Goal: Task Accomplishment & Management: Manage account settings

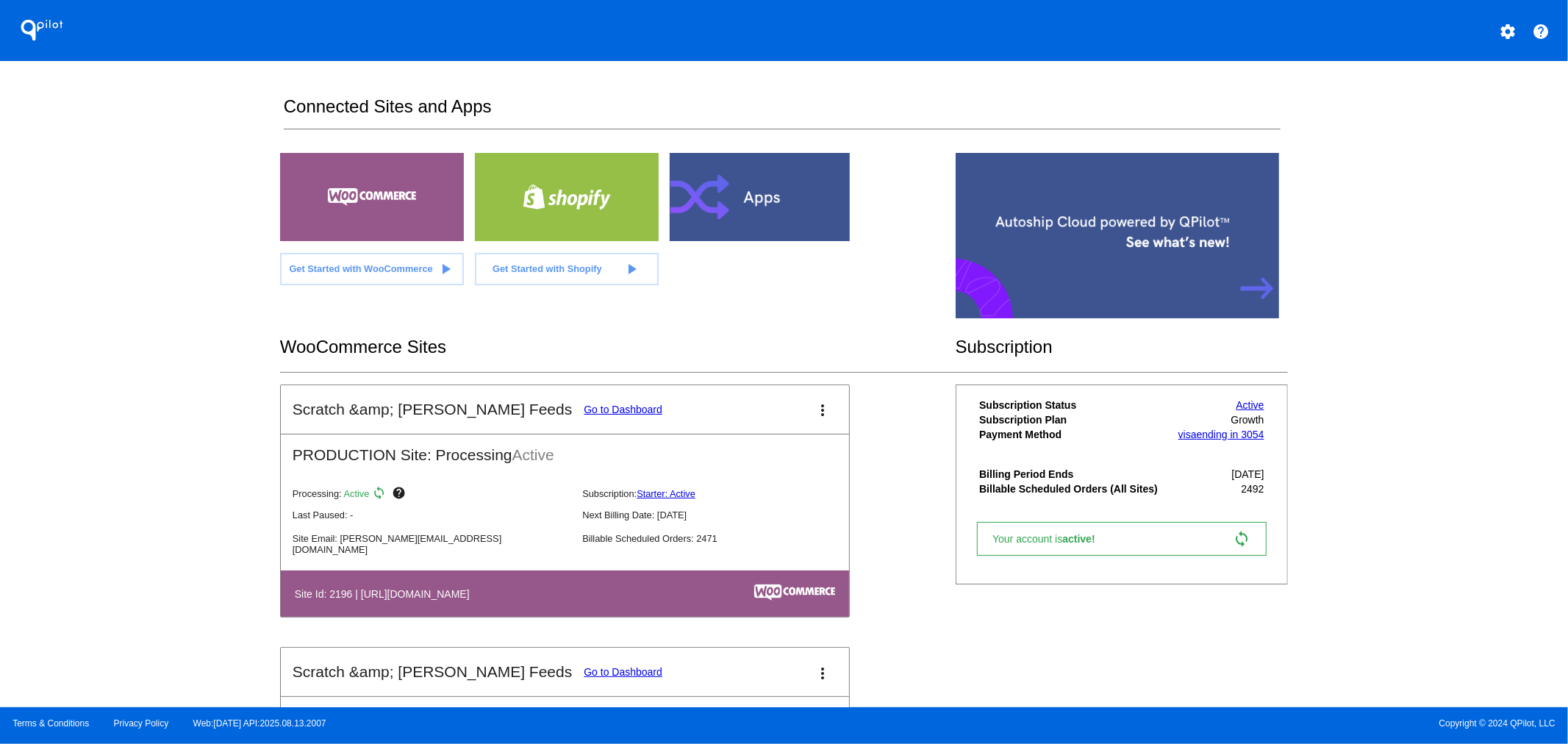
click at [584, 415] on link "Go to Dashboard" at bounding box center [623, 409] width 79 height 12
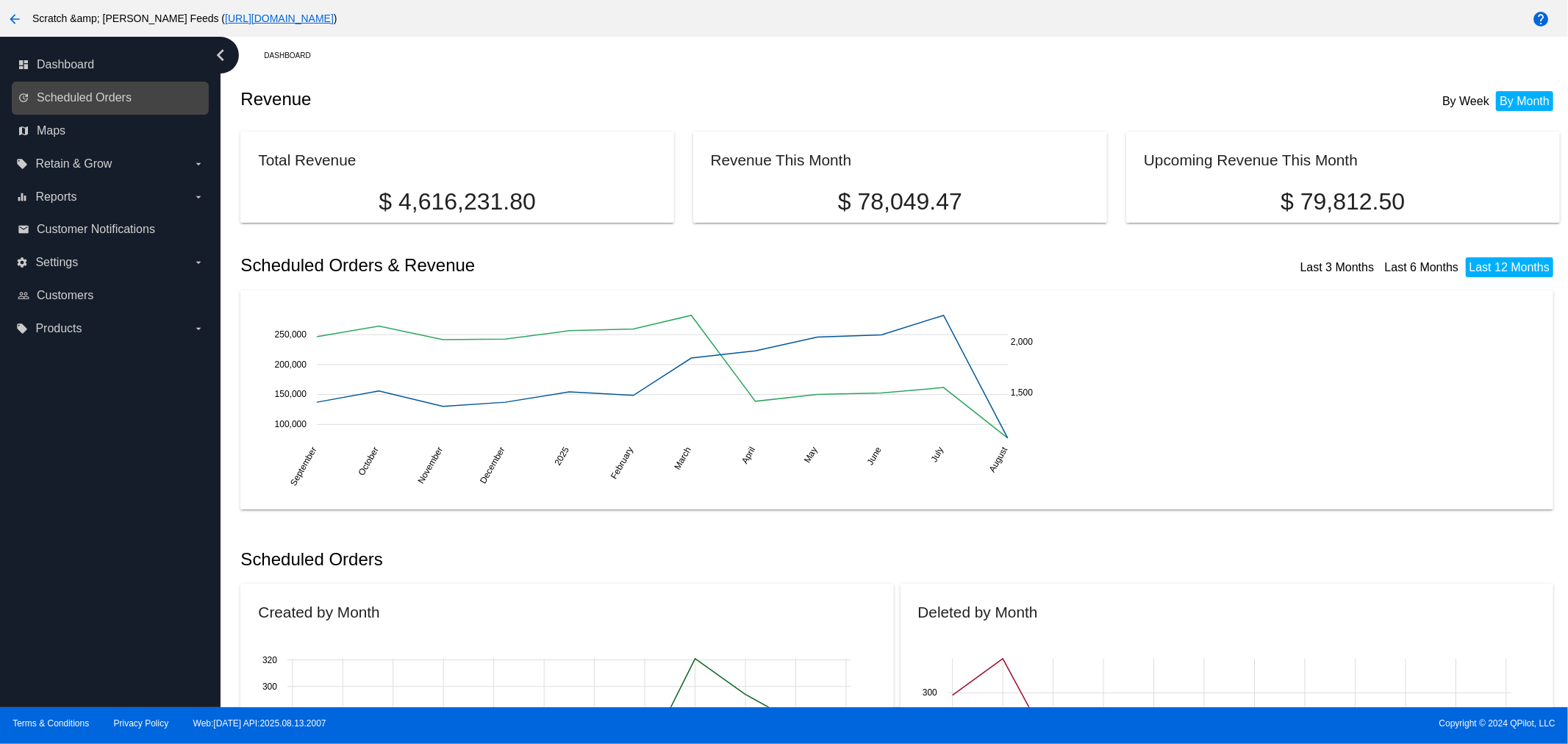
click at [42, 88] on link "update Scheduled Orders" at bounding box center [110, 97] width 187 height 23
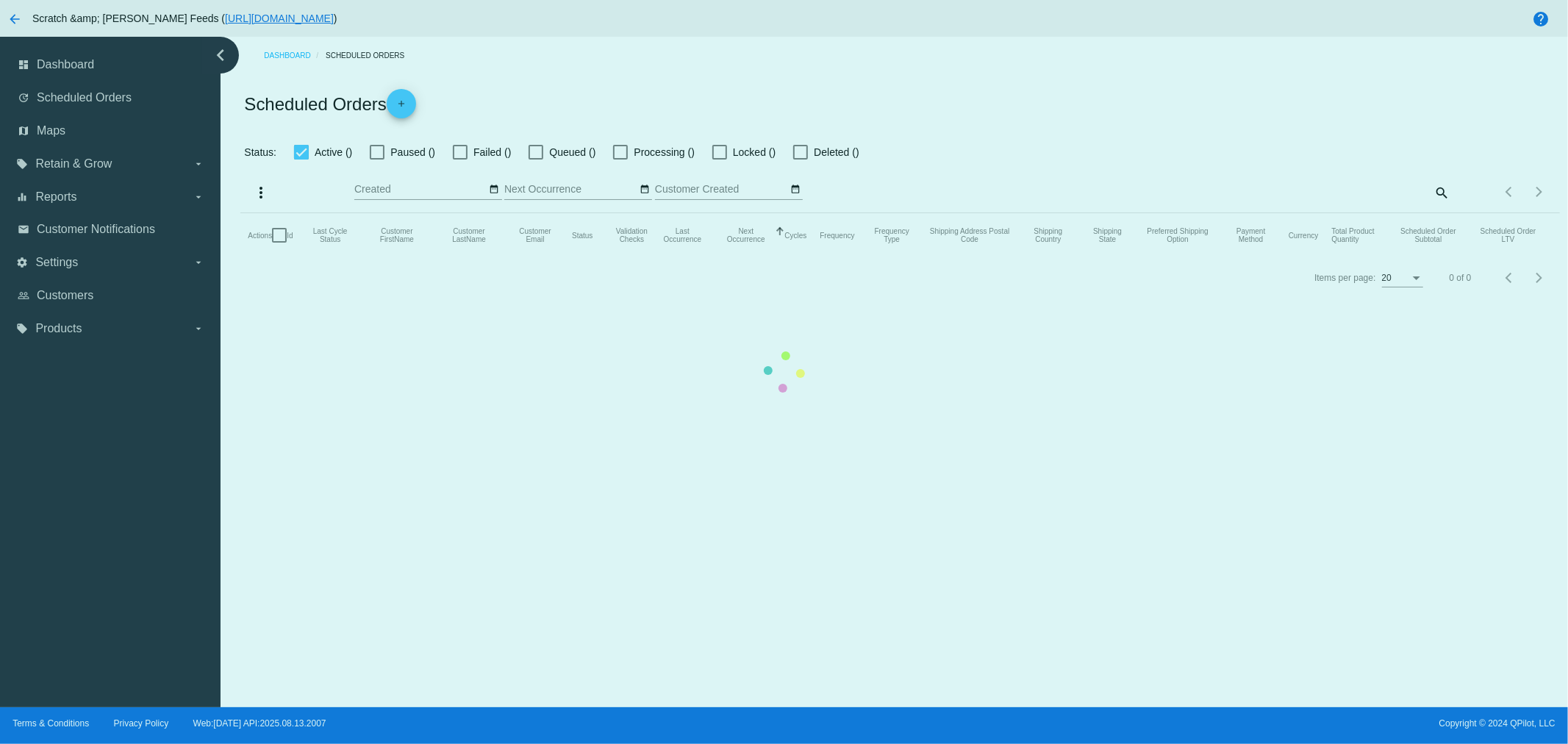
checkbox input "true"
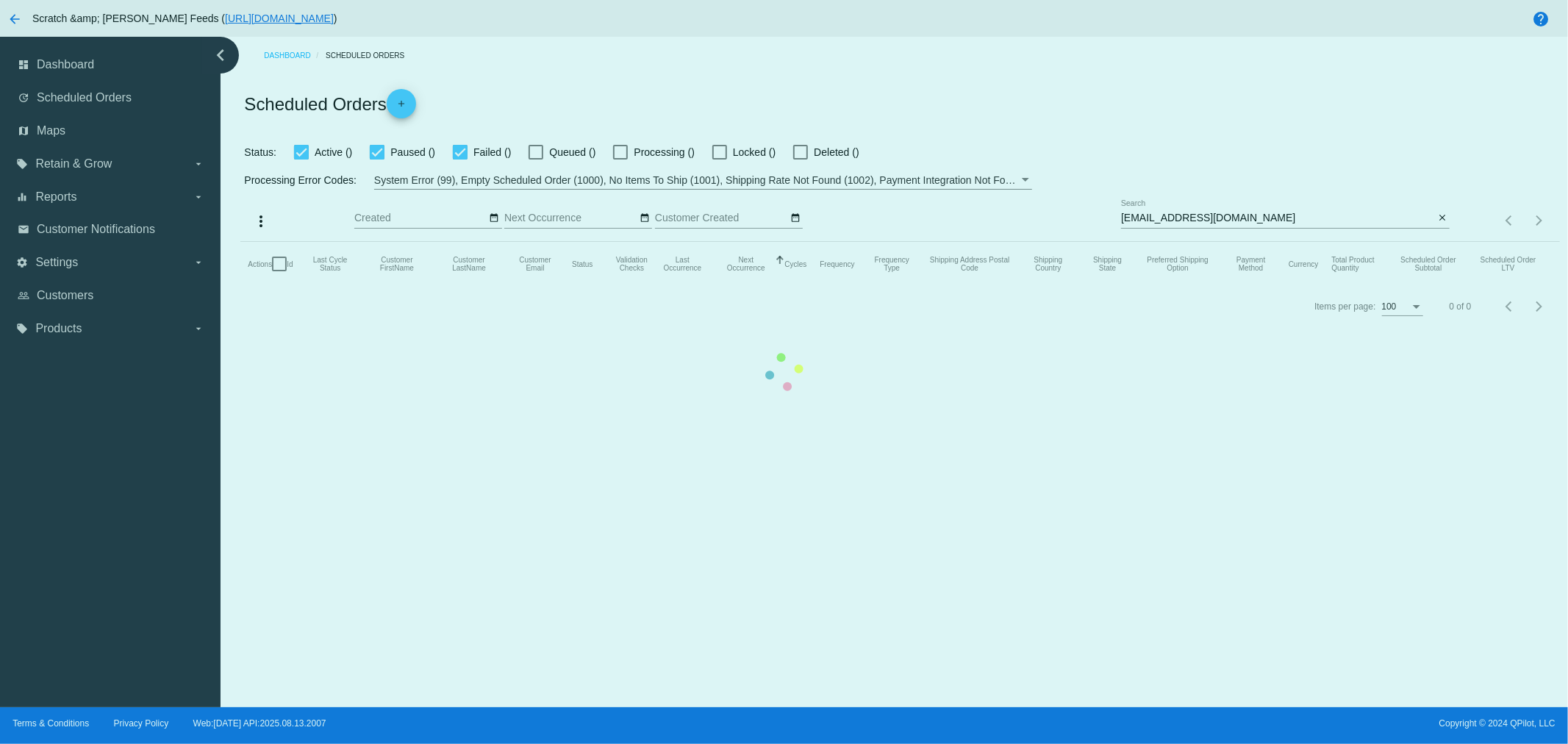
click at [1245, 242] on mat-table "Actions Id Last Cycle Status Customer FirstName Customer LastName Customer Emai…" at bounding box center [900, 264] width 1319 height 44
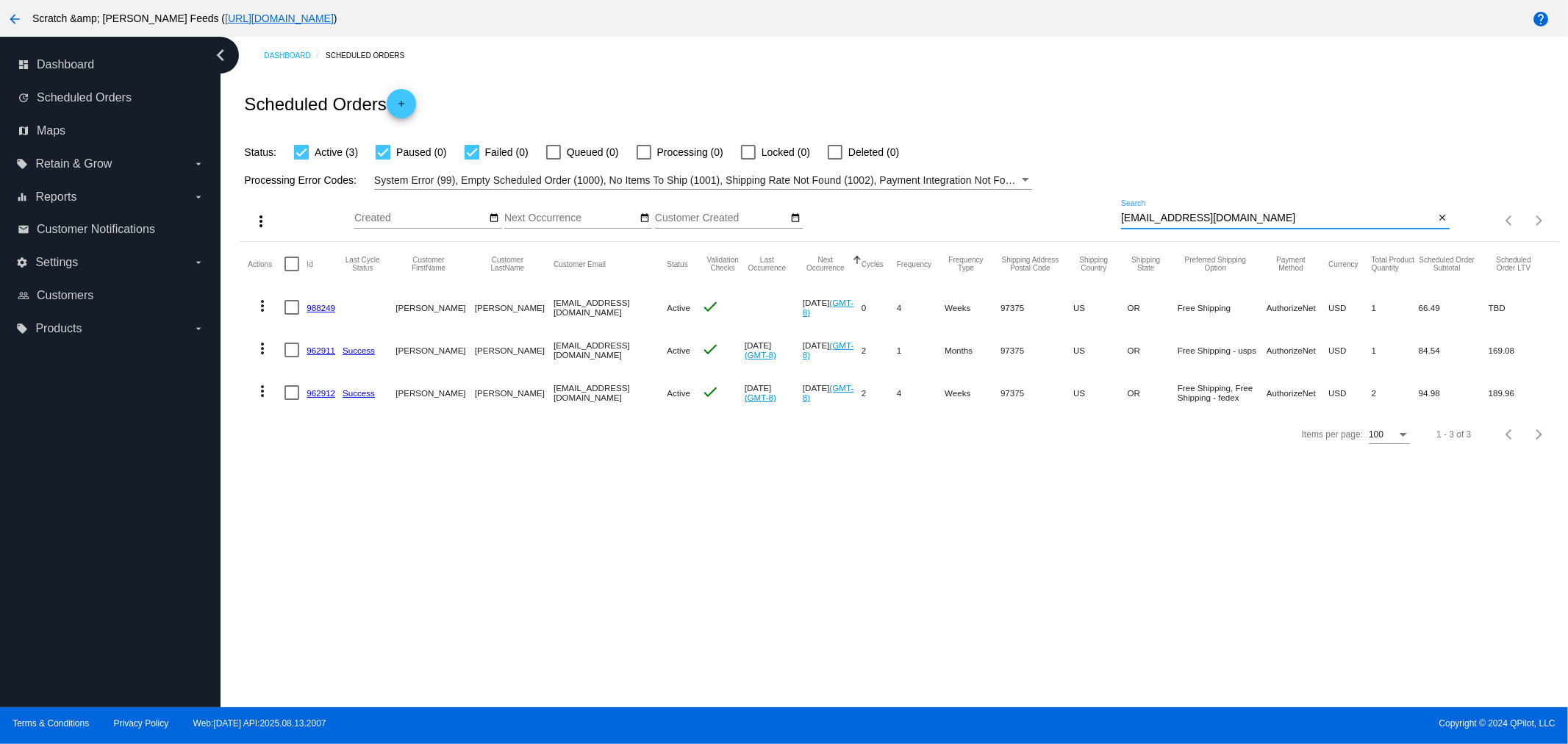
drag, startPoint x: 1236, startPoint y: 221, endPoint x: 1019, endPoint y: 235, distance: 217.5
click at [1019, 235] on div "more_vert Aug Jan Feb Mar [DATE]" at bounding box center [900, 215] width 1319 height 52
paste input "maxwell31"
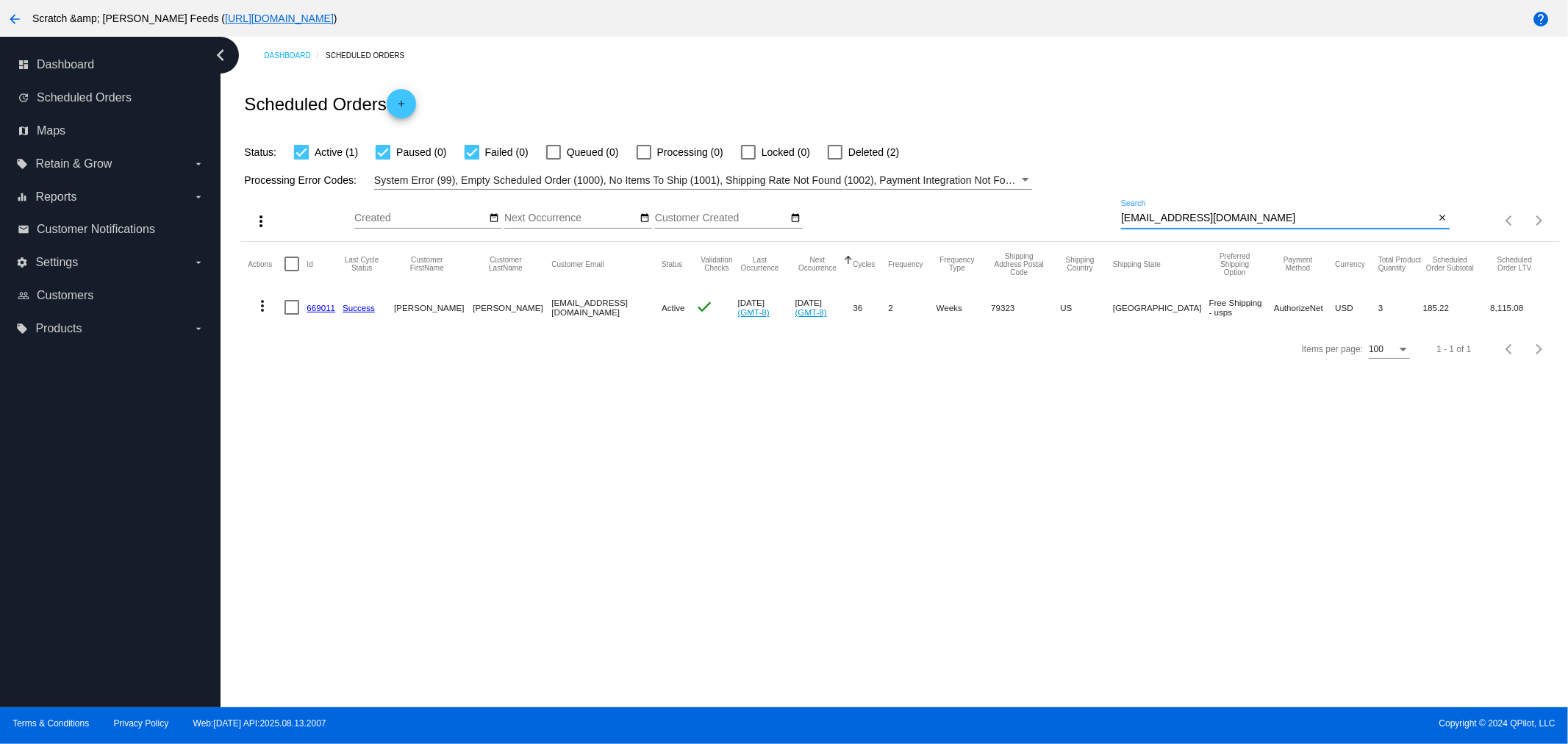
drag, startPoint x: 1254, startPoint y: 215, endPoint x: 1033, endPoint y: 215, distance: 221.0
click at [1033, 215] on div "more_vert Aug Jan Feb Mar [DATE]" at bounding box center [900, 215] width 1319 height 52
paste input "[EMAIL_ADDRESS]"
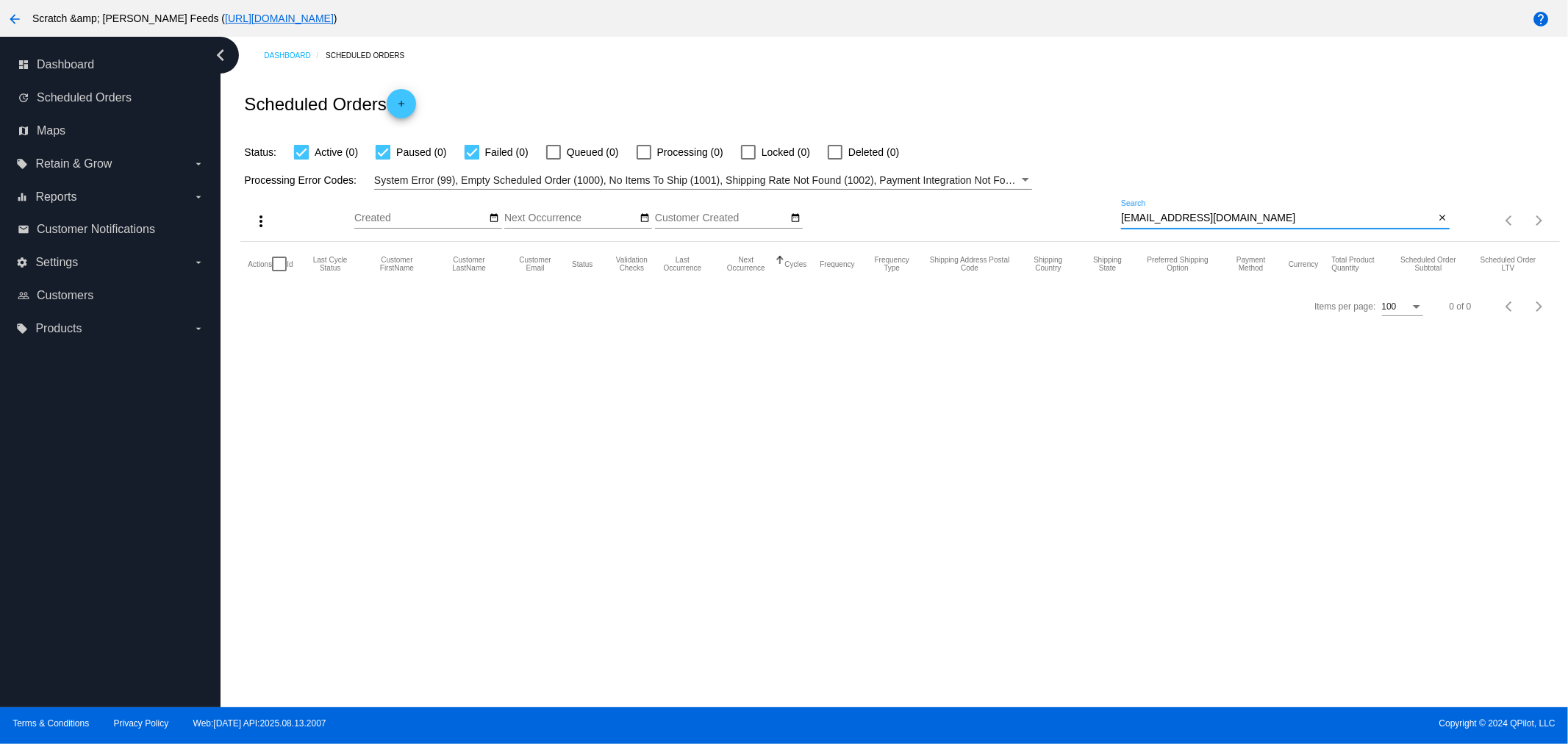
type input "[EMAIL_ADDRESS][DOMAIN_NAME]"
